Goal: Task Accomplishment & Management: Manage account settings

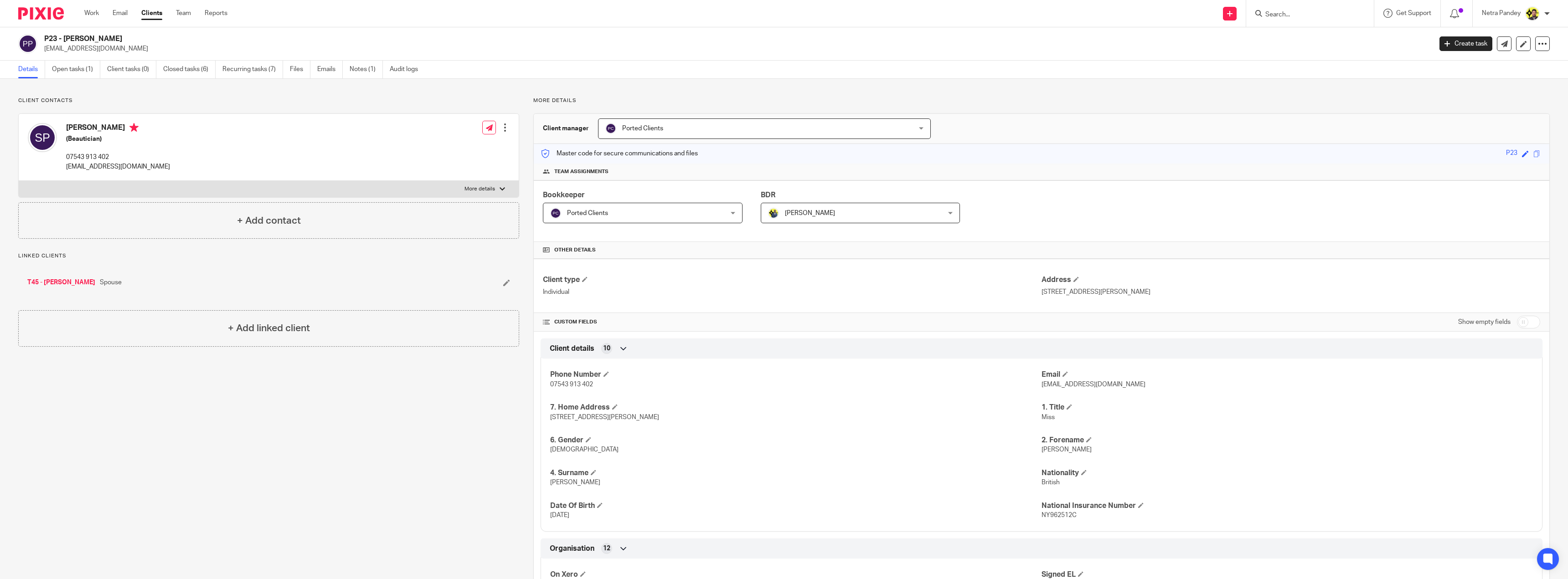
click at [35, 70] on link "Details" at bounding box center [32, 69] width 27 height 18
click at [91, 70] on link "Open tasks (1)" at bounding box center [75, 69] width 48 height 18
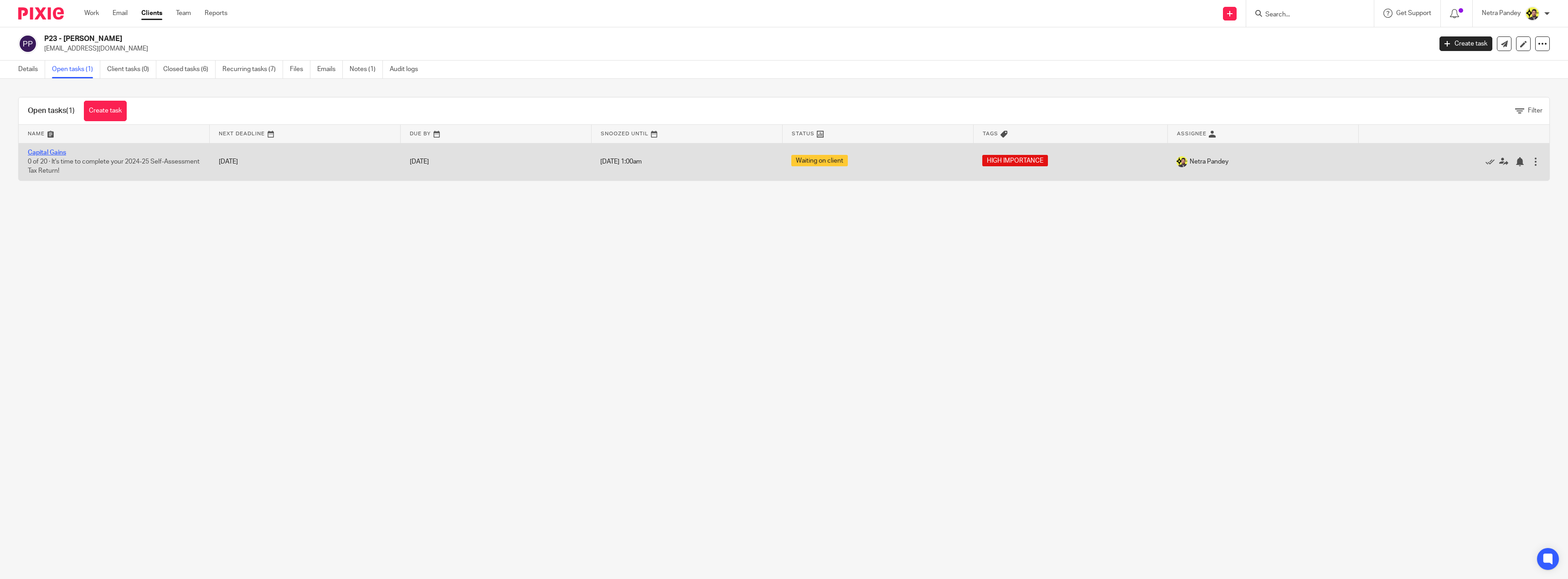
click at [52, 154] on link "Capital Gains" at bounding box center [47, 153] width 38 height 6
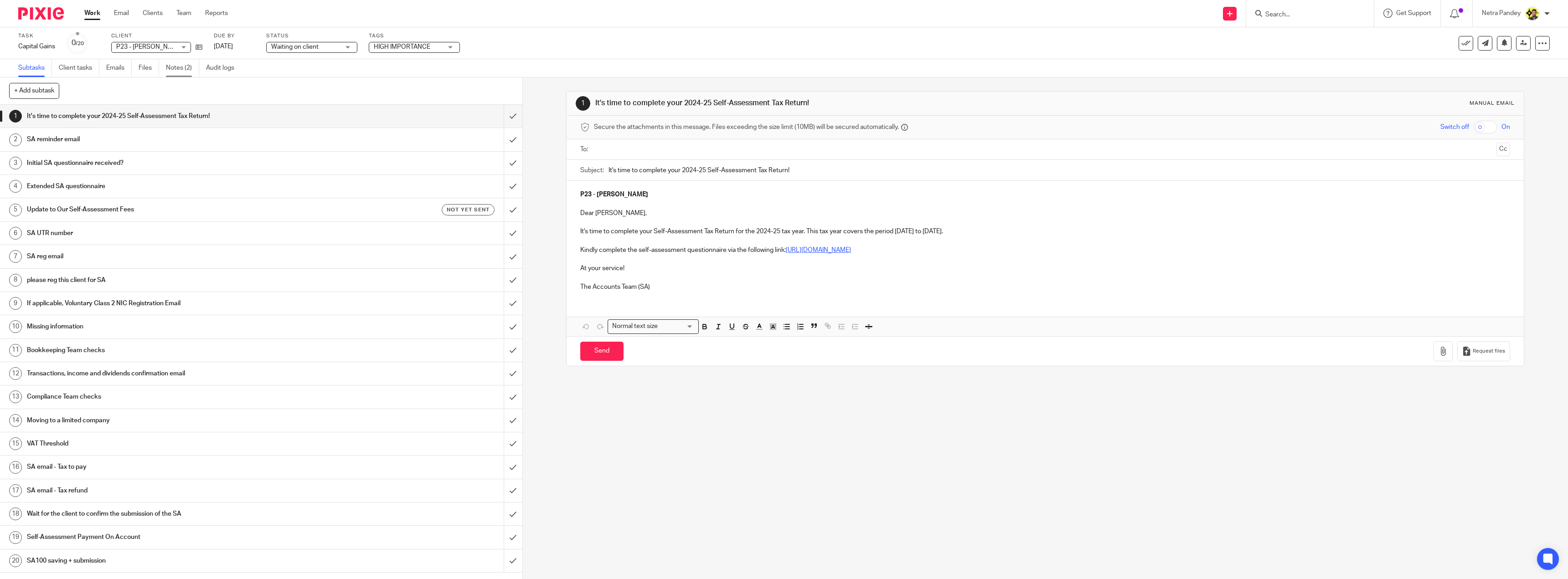
click at [169, 68] on link "Notes (2)" at bounding box center [183, 68] width 33 height 18
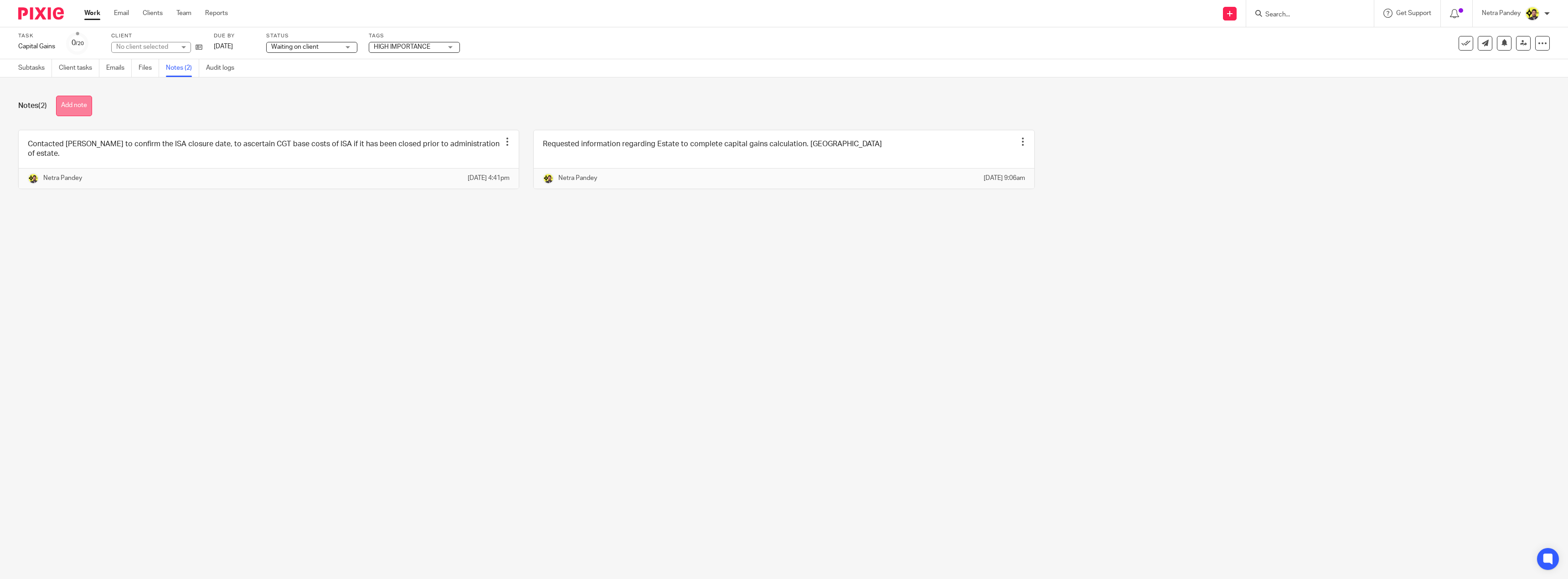
click at [79, 110] on button "Add note" at bounding box center [74, 106] width 36 height 21
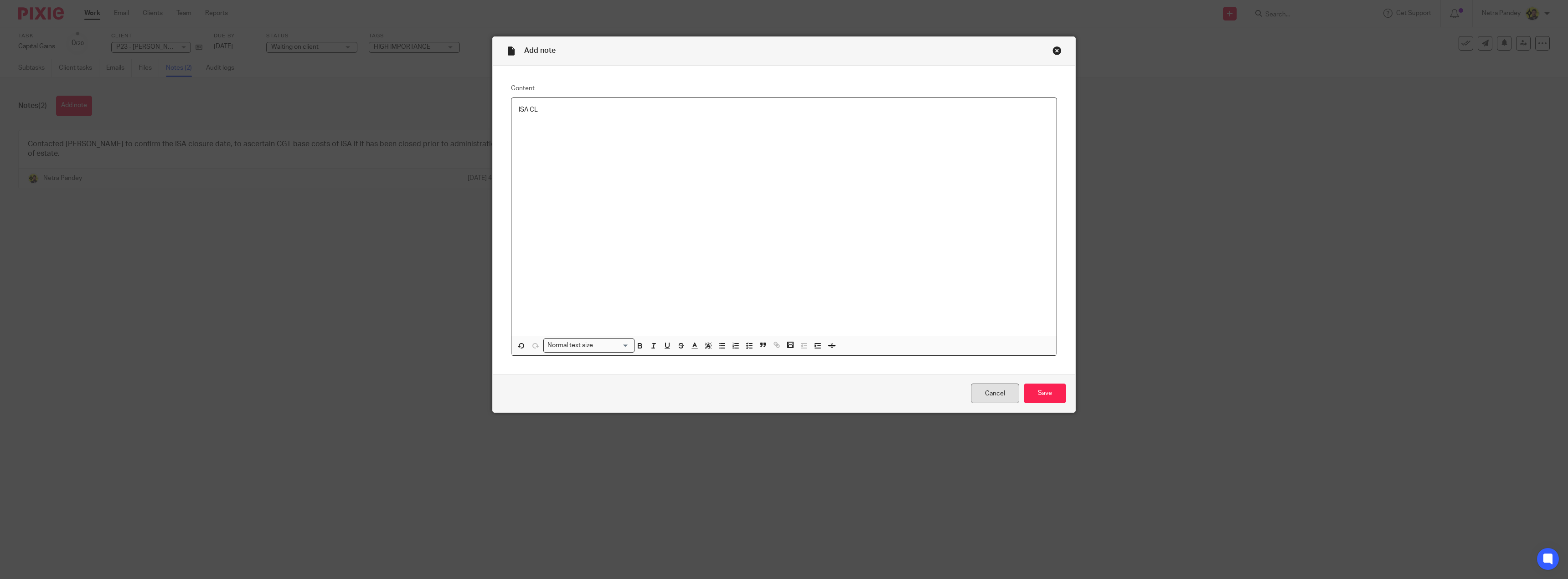
click at [992, 387] on link "Cancel" at bounding box center [995, 394] width 48 height 19
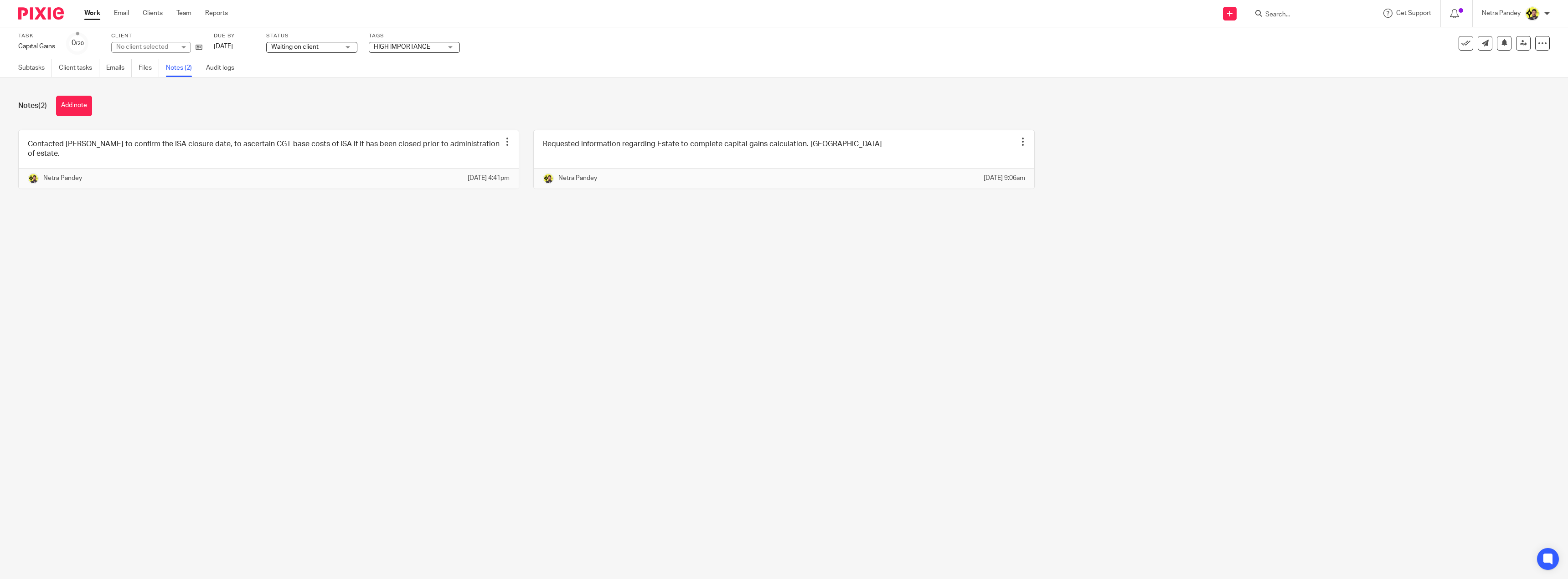
click at [293, 153] on link at bounding box center [268, 159] width 500 height 58
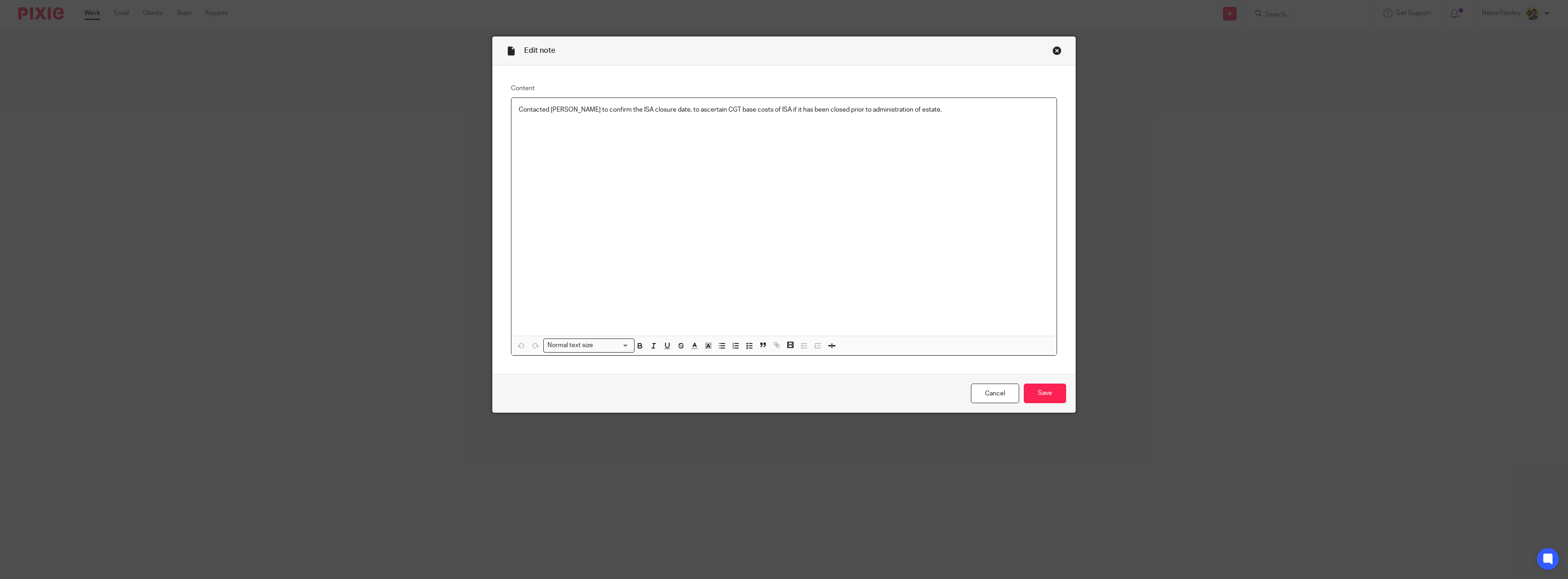
click at [925, 109] on p "Contacted [PERSON_NAME] to confirm the ISA closure date, to ascertain CGT base …" at bounding box center [784, 109] width 531 height 9
drag, startPoint x: 916, startPoint y: 146, endPoint x: 614, endPoint y: 291, distance: 335.0
click at [473, 174] on div "Edit note Content Contacted Sharon to confirm the ISA closure date, to ascertai…" at bounding box center [784, 290] width 1568 height 579
click at [690, 349] on icon "button" at bounding box center [694, 345] width 8 height 8
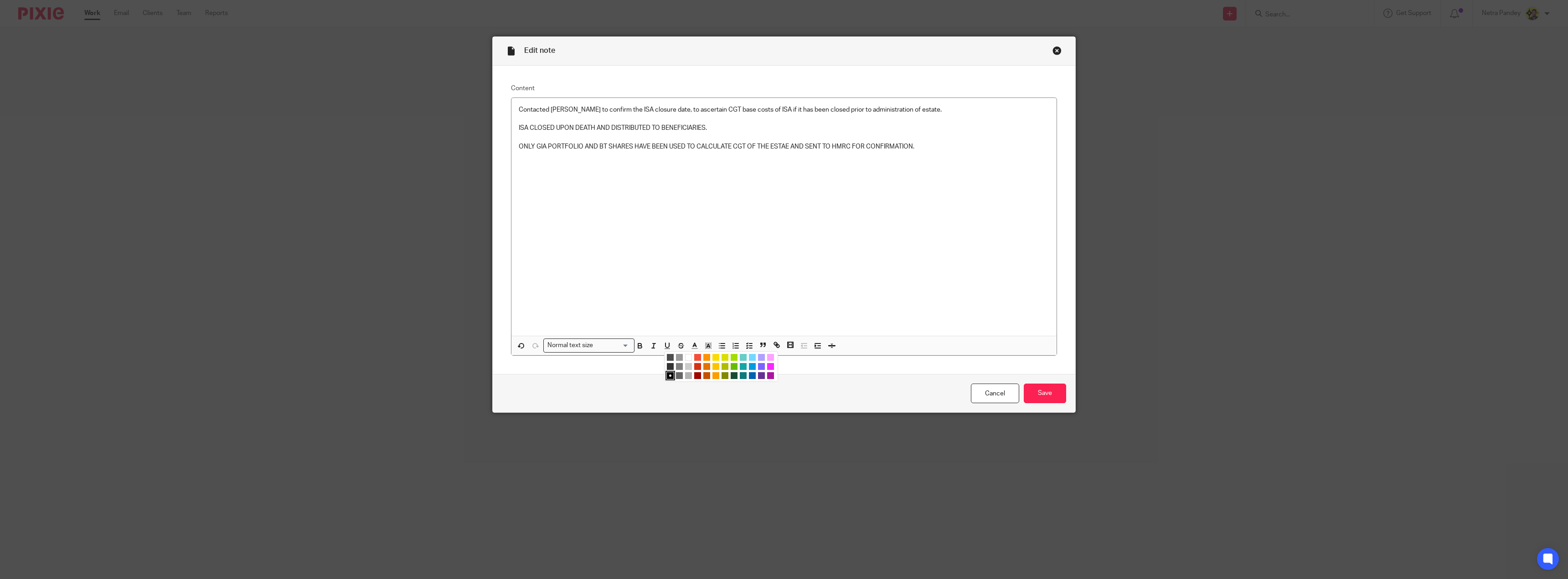
drag, startPoint x: 695, startPoint y: 356, endPoint x: 774, endPoint y: 356, distance: 79.0
click at [695, 357] on li "color:#F44E3B" at bounding box center [697, 357] width 7 height 7
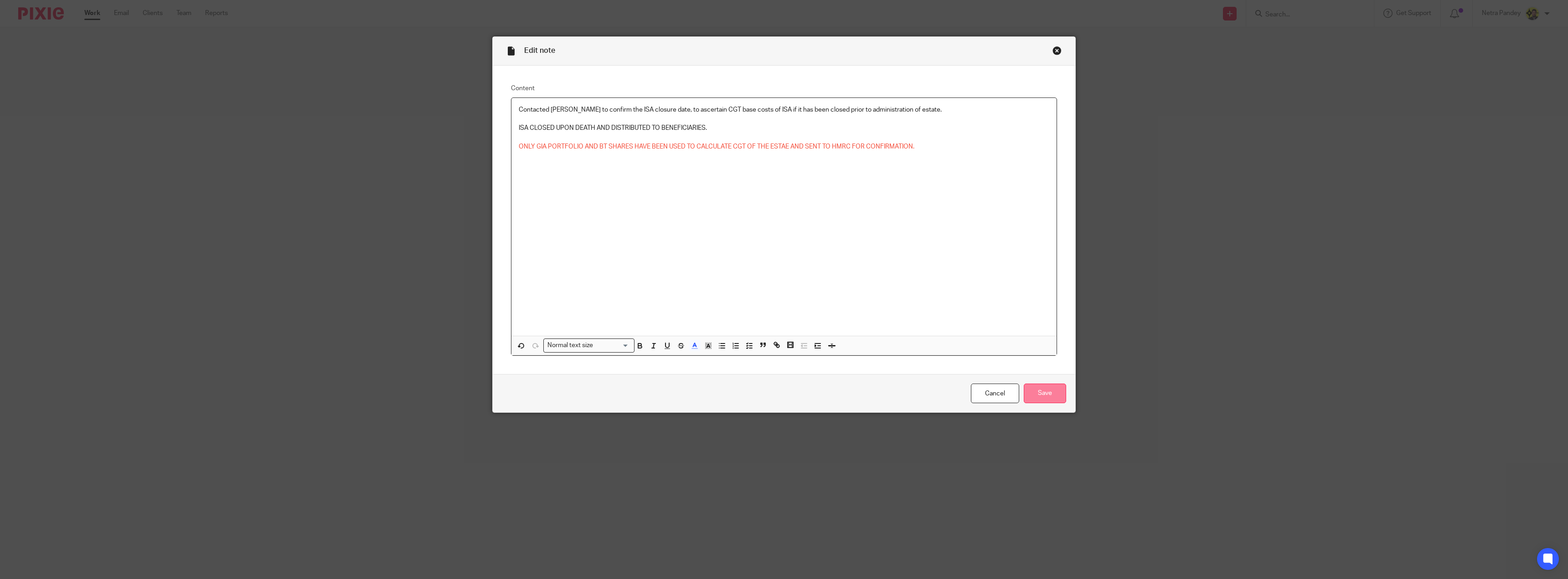
click at [1034, 396] on input "Save" at bounding box center [1045, 394] width 43 height 19
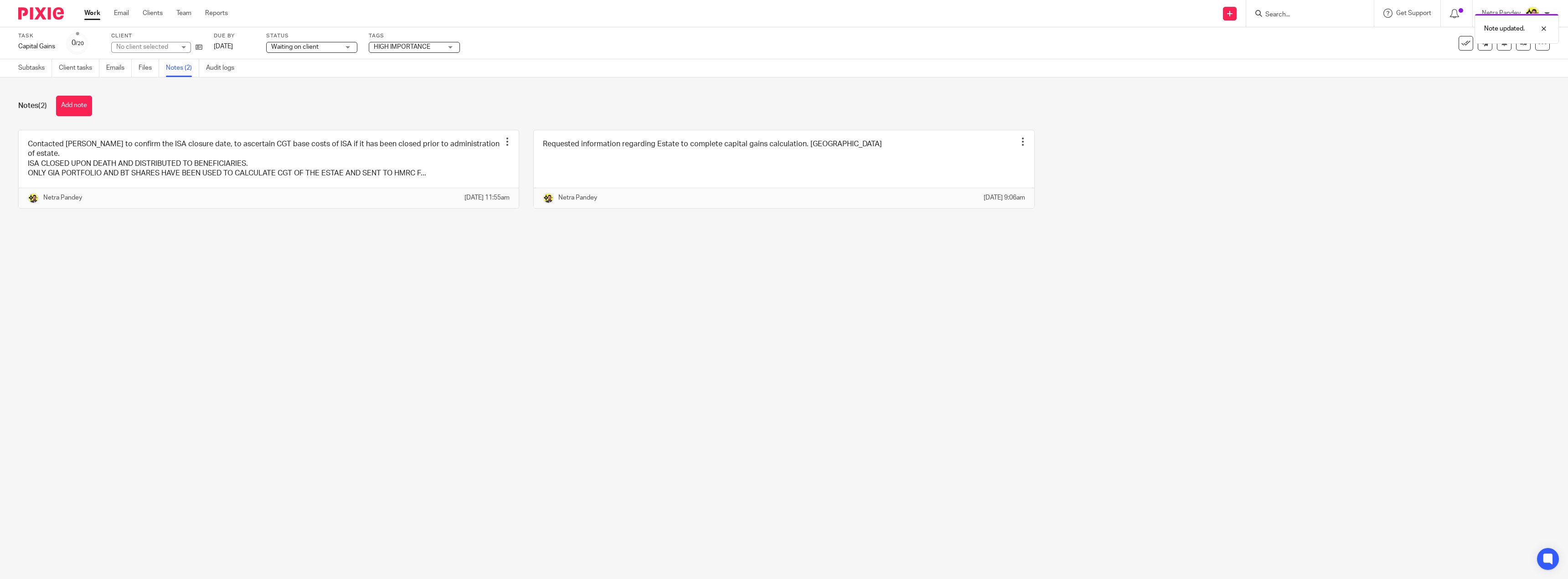
click at [307, 47] on span "Waiting on client" at bounding box center [295, 47] width 47 height 6
click at [311, 190] on li "Ready to file" at bounding box center [313, 192] width 90 height 19
click at [342, 49] on div "Ready to file Ready to file" at bounding box center [312, 47] width 91 height 11
click at [309, 138] on span "Waiting on client" at bounding box center [297, 136] width 47 height 6
click at [389, 44] on span "HIGH IMPORTANCE" at bounding box center [402, 47] width 57 height 6
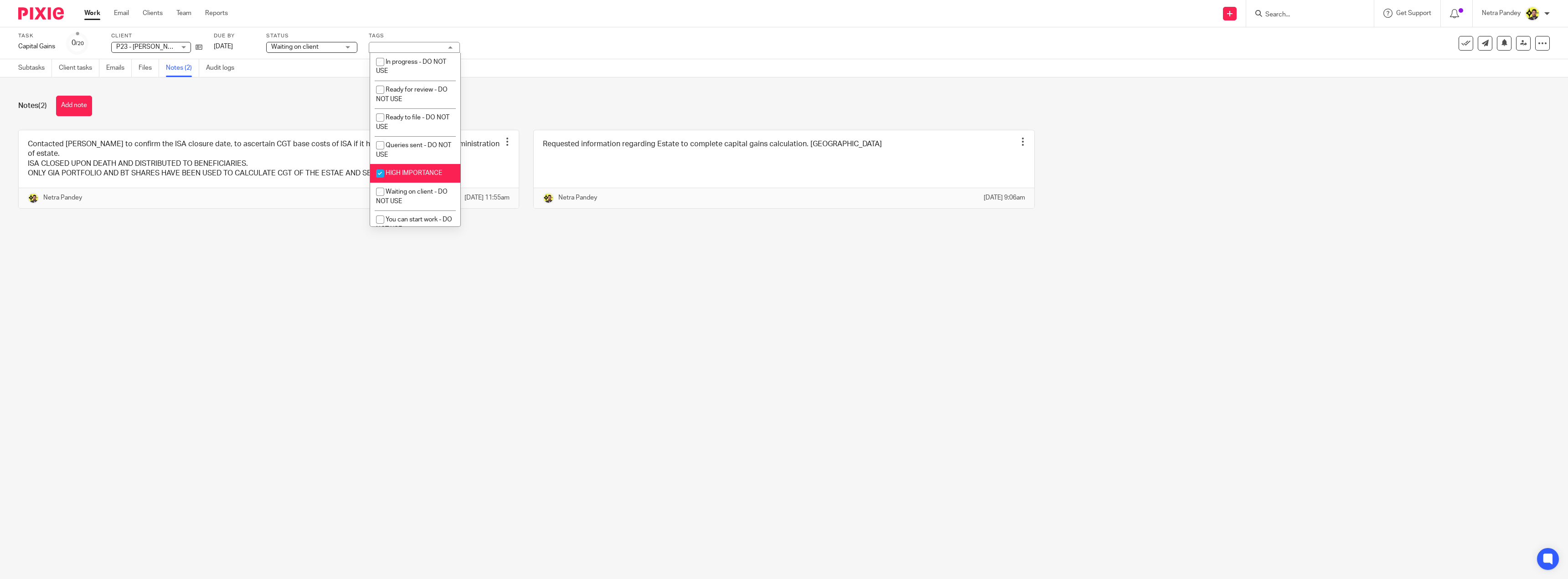
click at [399, 173] on span "HIGH IMPORTANCE" at bounding box center [414, 173] width 57 height 6
checkbox input "false"
click at [303, 104] on div "Notes (2) Add note" at bounding box center [784, 106] width 1531 height 21
click at [30, 64] on link "Subtasks" at bounding box center [35, 68] width 33 height 18
